Goal: Task Accomplishment & Management: Use online tool/utility

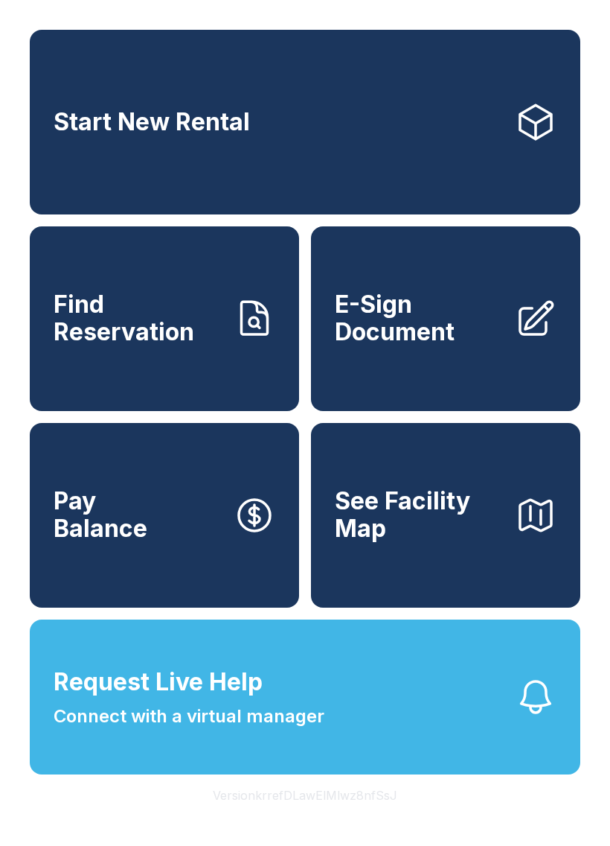
click at [427, 140] on link "Start New Rental" at bounding box center [305, 122] width 551 height 185
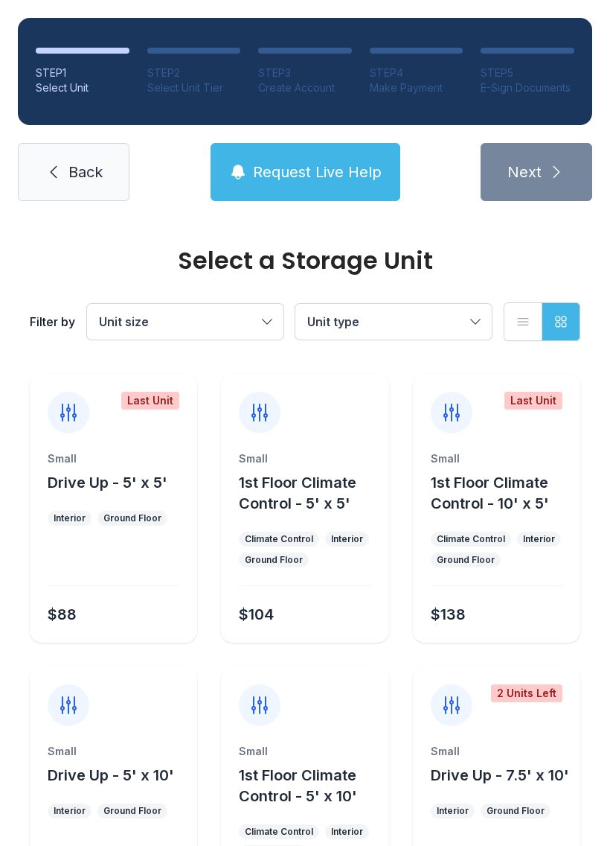
click at [304, 176] on span "Request Live Help" at bounding box center [317, 172] width 129 height 21
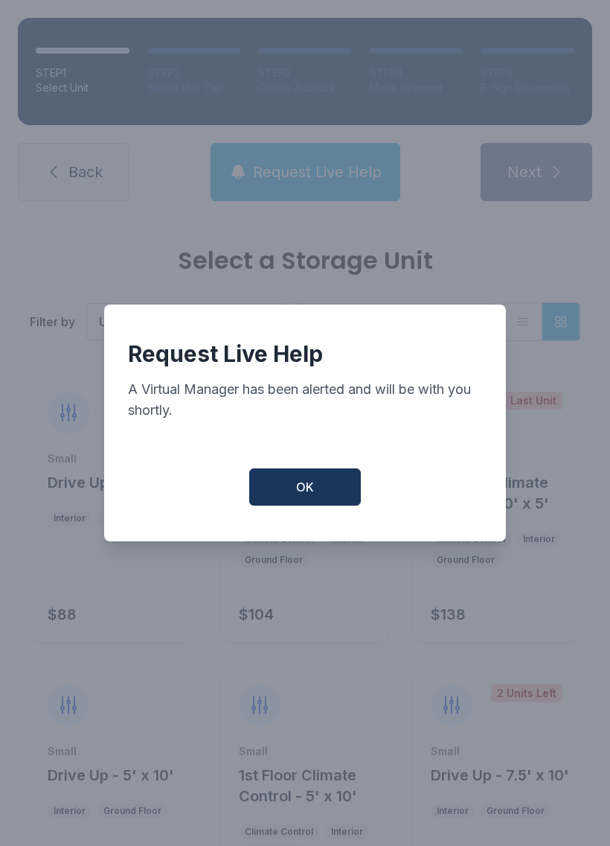
click at [313, 496] on span "OK" at bounding box center [305, 487] width 18 height 18
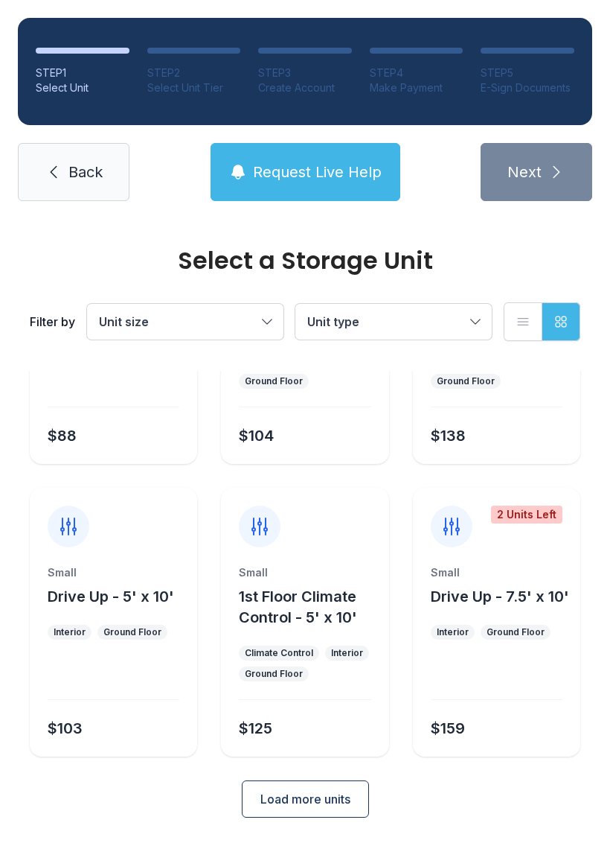
scroll to position [177, 0]
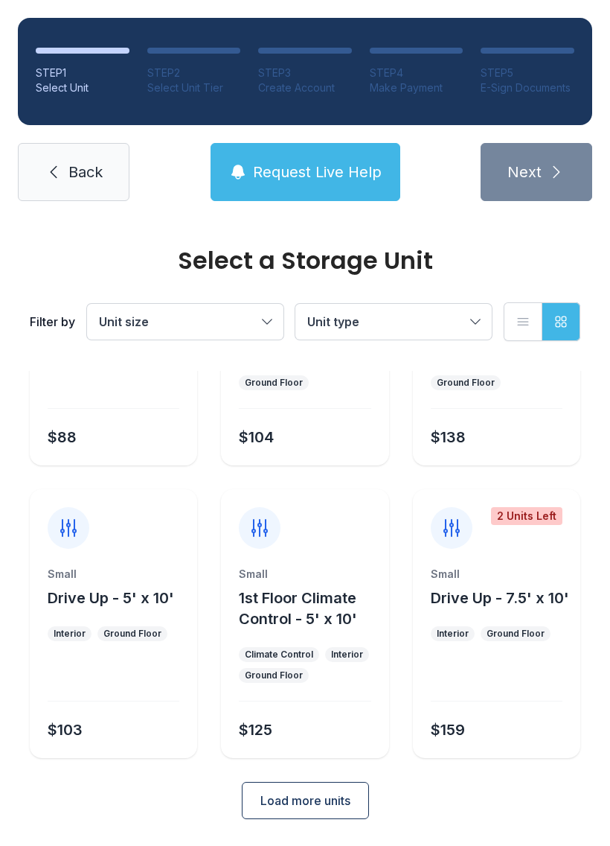
click at [88, 152] on link "Back" at bounding box center [74, 172] width 112 height 58
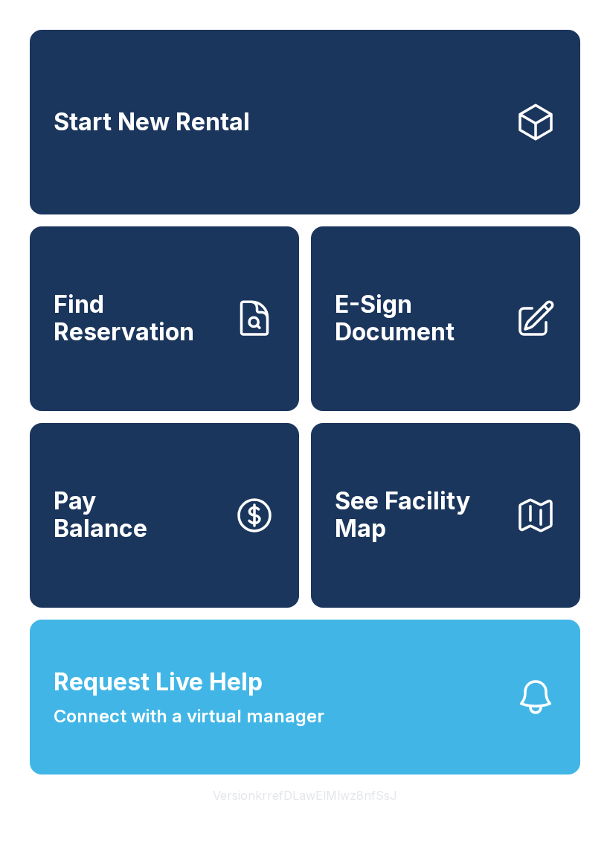
click at [190, 370] on link "Find Reservation" at bounding box center [164, 318] width 269 height 185
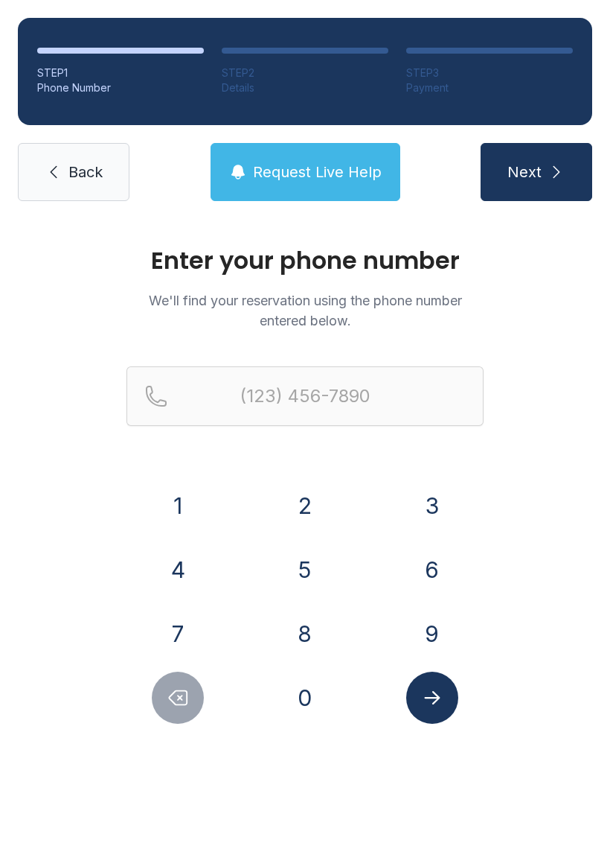
click at [187, 580] on button "4" at bounding box center [178, 569] width 52 height 52
click at [313, 696] on button "0" at bounding box center [305, 697] width 52 height 52
click at [308, 558] on button "5" at bounding box center [305, 569] width 52 height 52
click at [174, 566] on button "4" at bounding box center [178, 569] width 52 height 52
click at [420, 576] on button "6" at bounding box center [432, 569] width 52 height 52
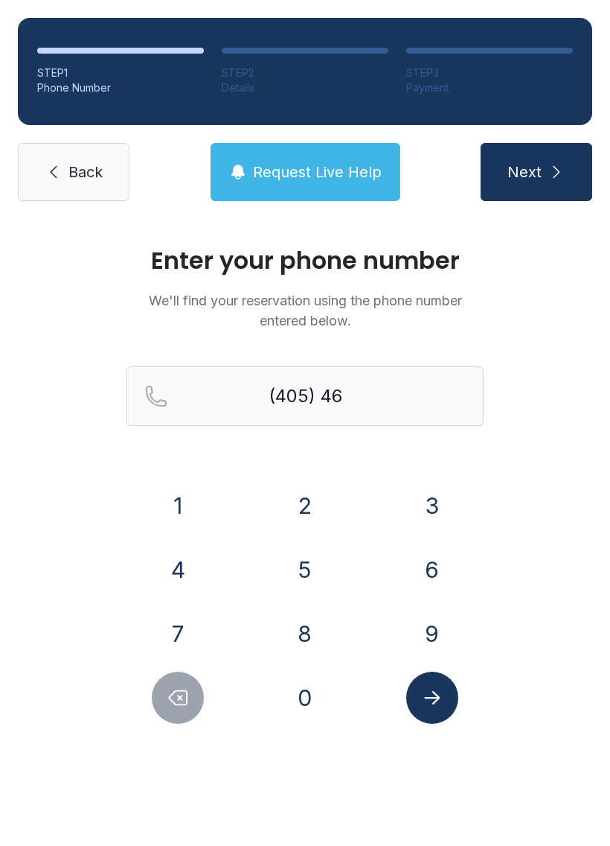
click at [176, 564] on button "4" at bounding box center [178, 569] width 52 height 52
click at [325, 646] on button "8" at bounding box center [305, 633] width 52 height 52
click at [440, 554] on button "6" at bounding box center [432, 569] width 52 height 52
click at [321, 489] on button "2" at bounding box center [305, 505] width 52 height 52
click at [436, 628] on button "9" at bounding box center [432, 633] width 52 height 52
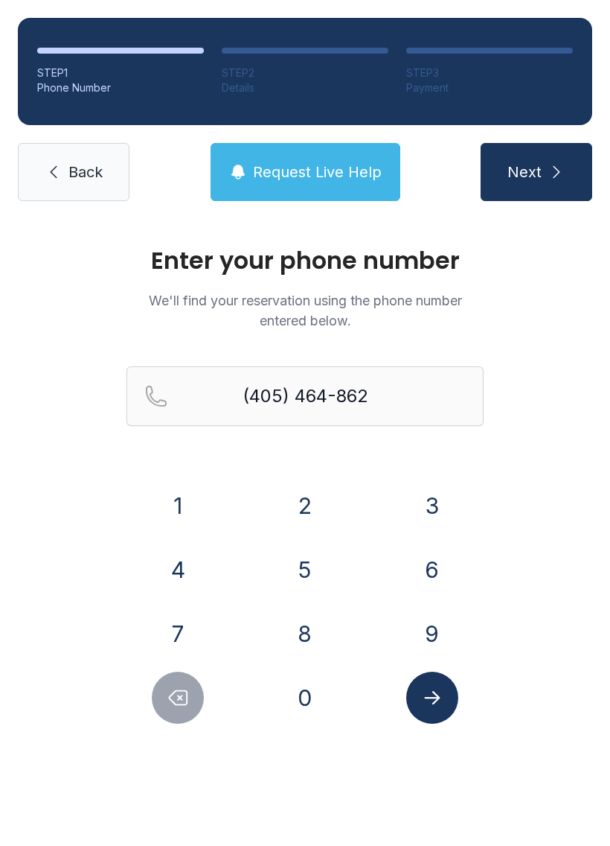
type input "[PHONE_NUMBER]"
click at [432, 692] on icon "Submit lookup form" at bounding box center [432, 697] width 22 height 22
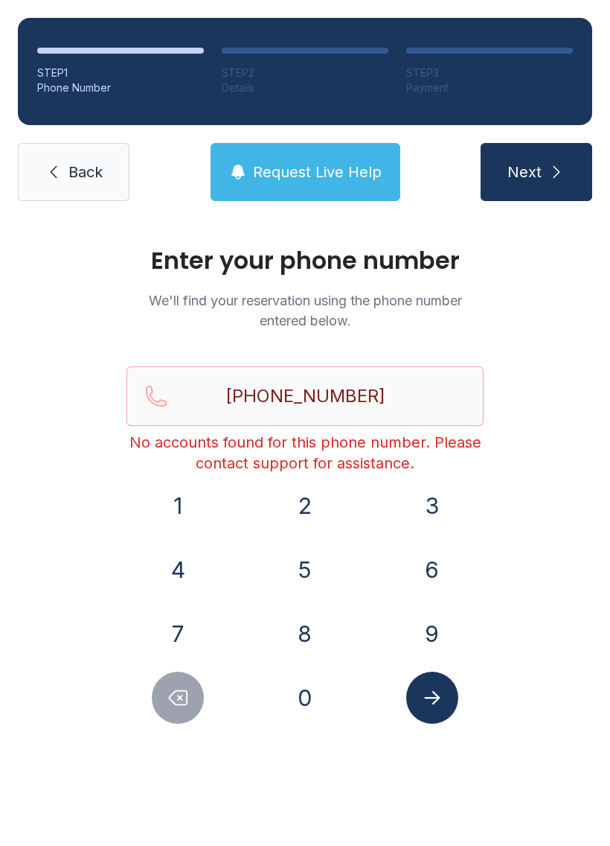
click at [74, 175] on span "Back" at bounding box center [85, 172] width 34 height 21
